Goal: Find specific page/section: Find specific page/section

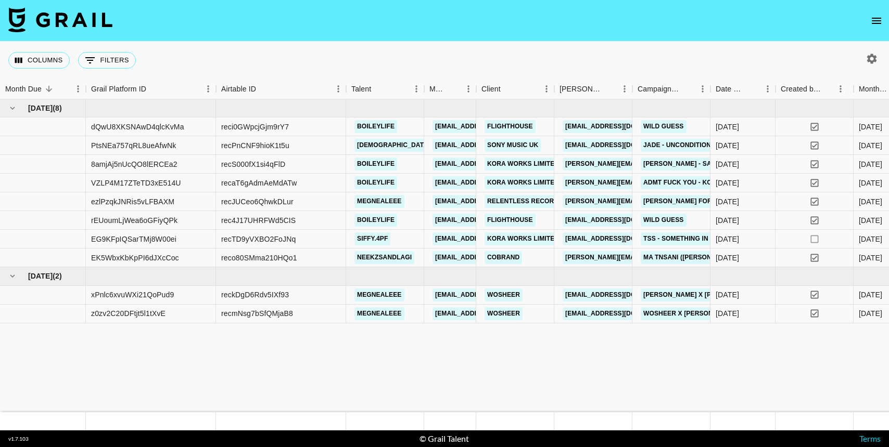
click at [879, 18] on icon "open drawer" at bounding box center [876, 21] width 9 height 6
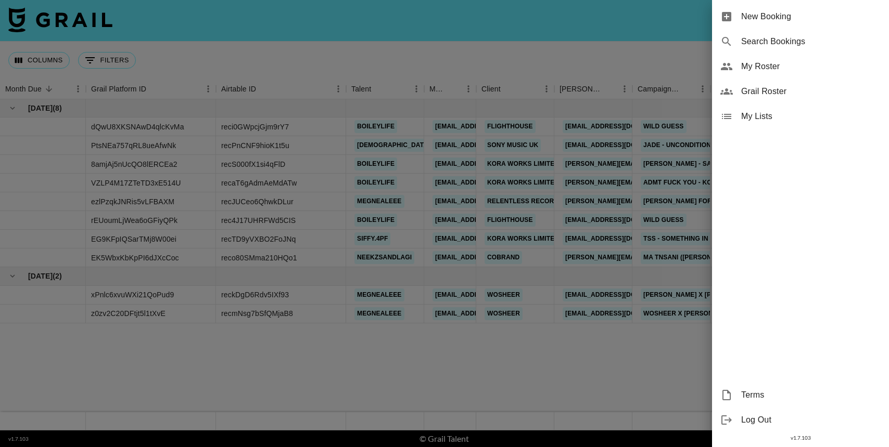
click at [762, 93] on span "Grail Roster" at bounding box center [810, 91] width 139 height 12
